Goal: Task Accomplishment & Management: Complete application form

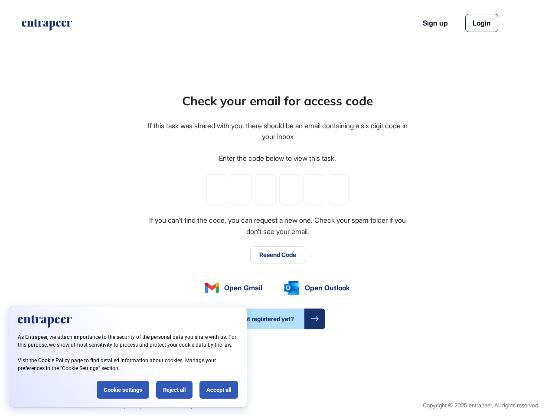
click at [278, 208] on div "Check your email for access code If this task was shared with you, there should…" at bounding box center [278, 211] width 262 height 238
click at [217, 190] on input "tel" at bounding box center [216, 189] width 21 height 30
click at [241, 190] on input "tel" at bounding box center [241, 189] width 21 height 30
click at [265, 190] on input "tel" at bounding box center [265, 189] width 21 height 30
click at [290, 190] on input "tel" at bounding box center [289, 189] width 21 height 30
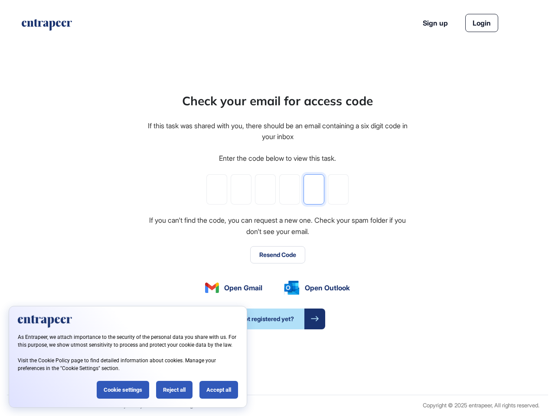
click at [314, 190] on input "tel" at bounding box center [314, 189] width 21 height 30
click at [338, 190] on input "tel" at bounding box center [338, 189] width 21 height 30
click at [278, 255] on button "Resend Code" at bounding box center [277, 254] width 55 height 17
